Goal: Find specific page/section: Find specific page/section

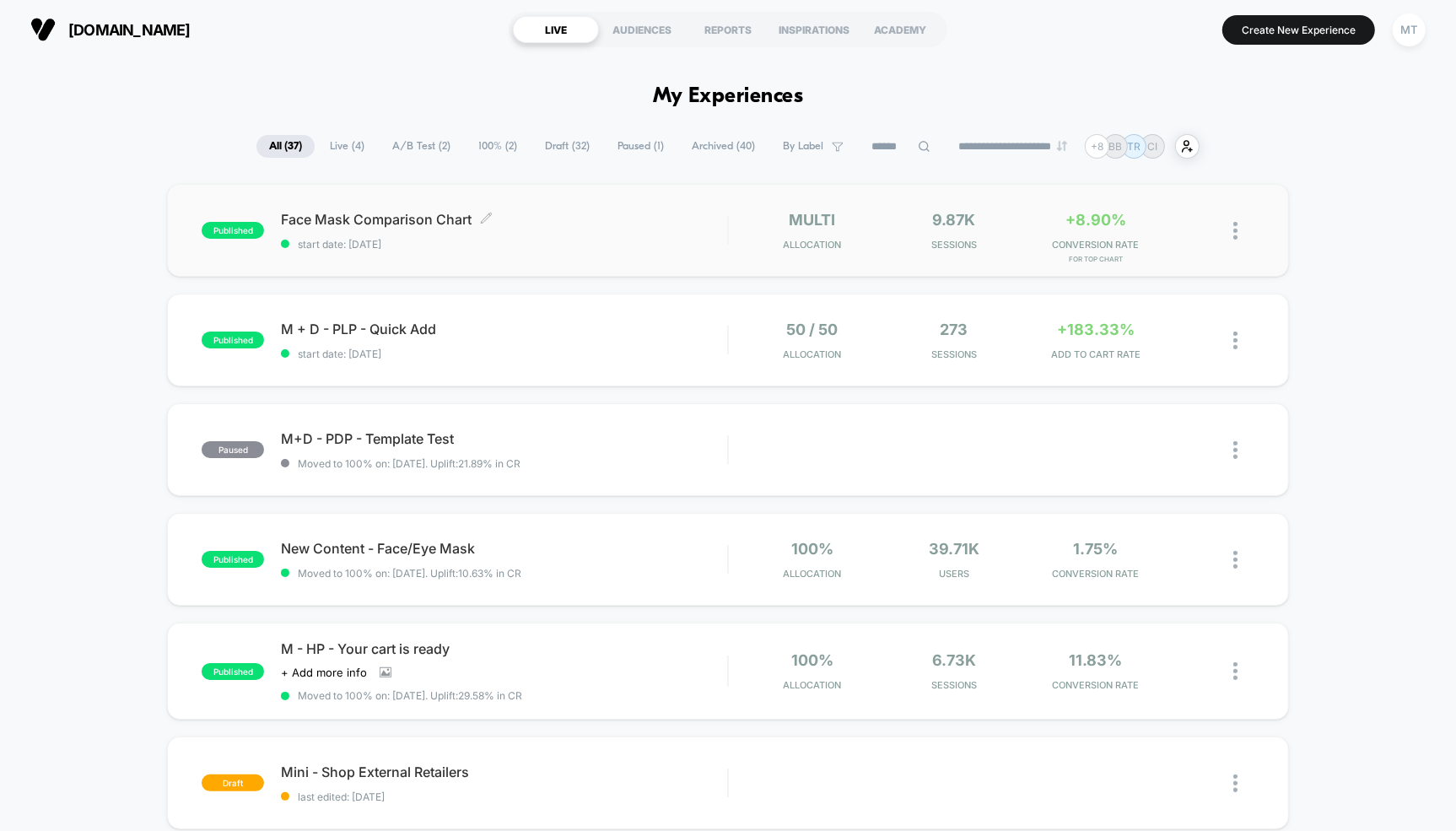
click at [438, 223] on span "Face Mask Comparison Chart Click to edit experience details" at bounding box center [504, 219] width 446 height 17
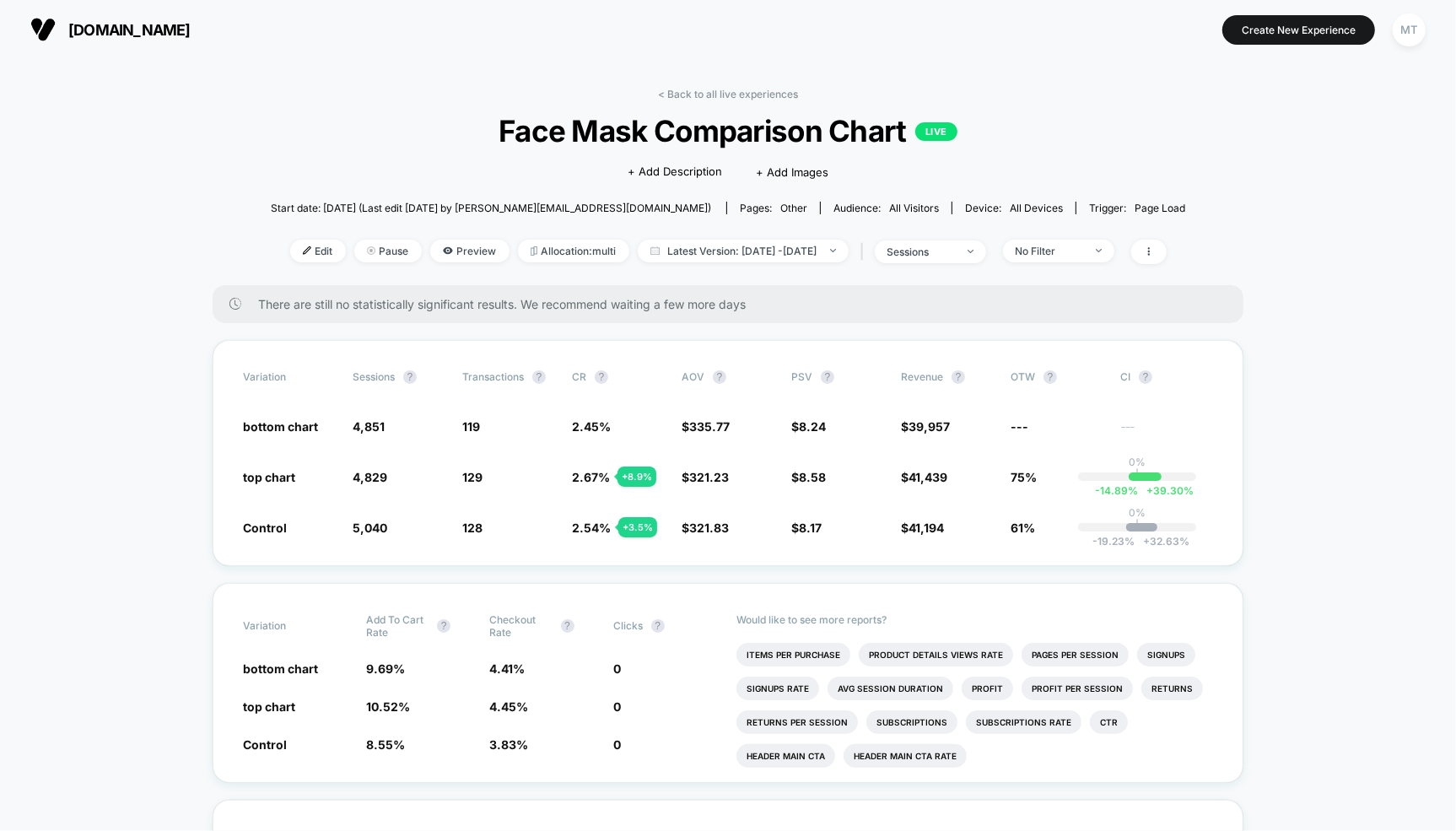
click at [282, 156] on div "< Back to all live experiences Face Mask Comparison Chart LIVE Click to edit ex…" at bounding box center [728, 187] width 914 height 198
click at [700, 94] on link "< Back to all live experiences" at bounding box center [728, 94] width 140 height 12
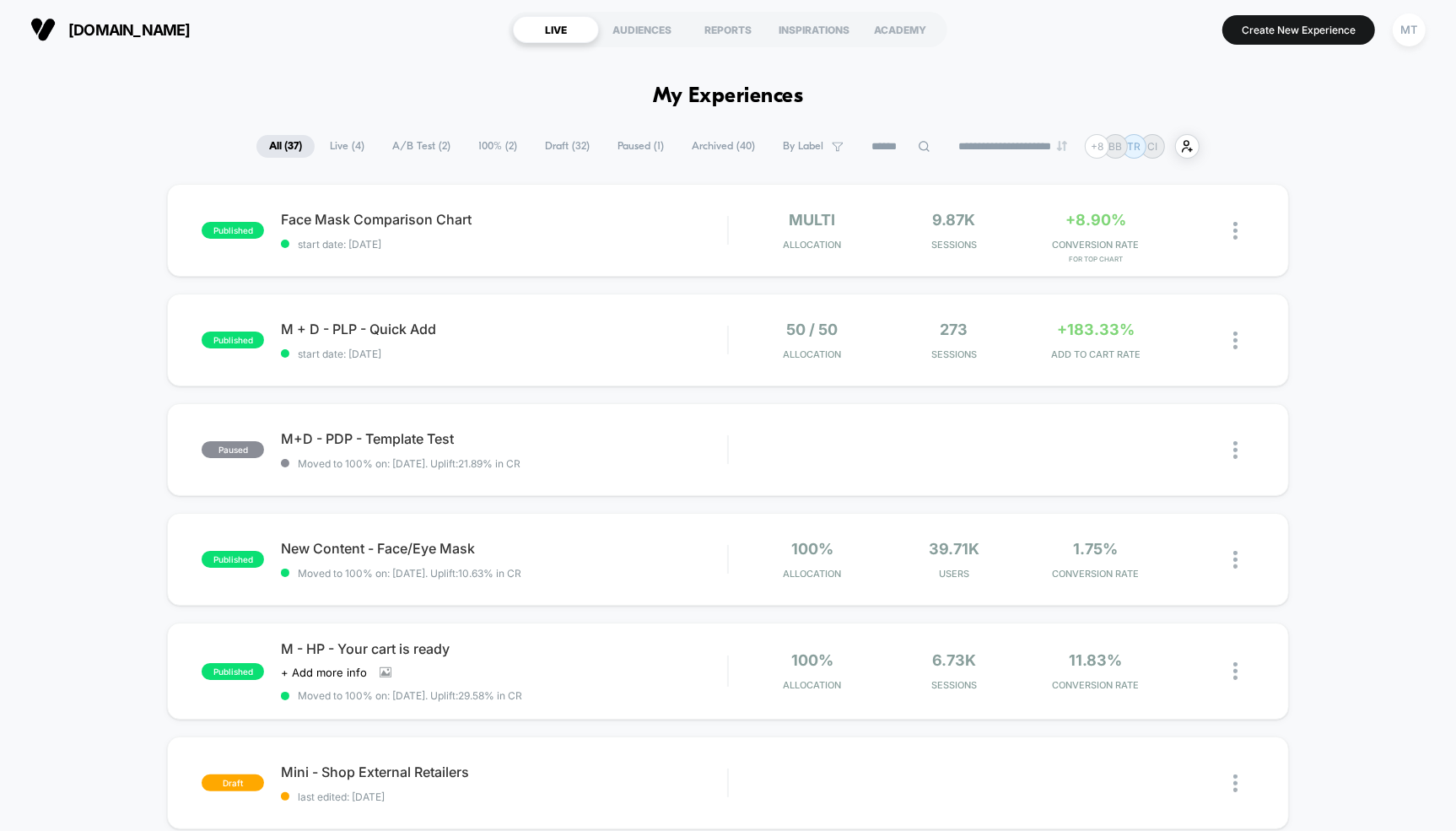
click at [556, 135] on span "Draft ( 32 )" at bounding box center [567, 146] width 70 height 23
